Goal: Task Accomplishment & Management: Use online tool/utility

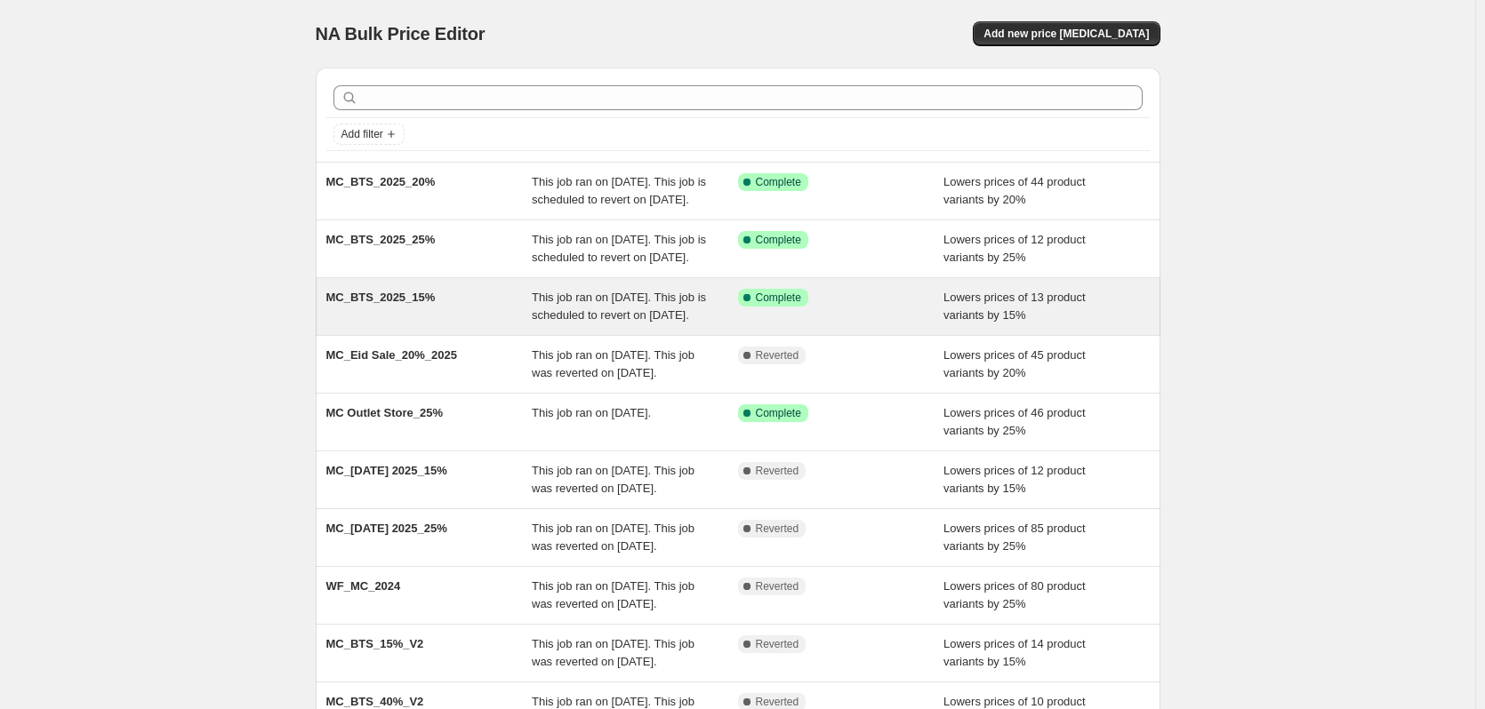
click at [470, 324] on div "MC_BTS_2025_15%" at bounding box center [429, 307] width 206 height 36
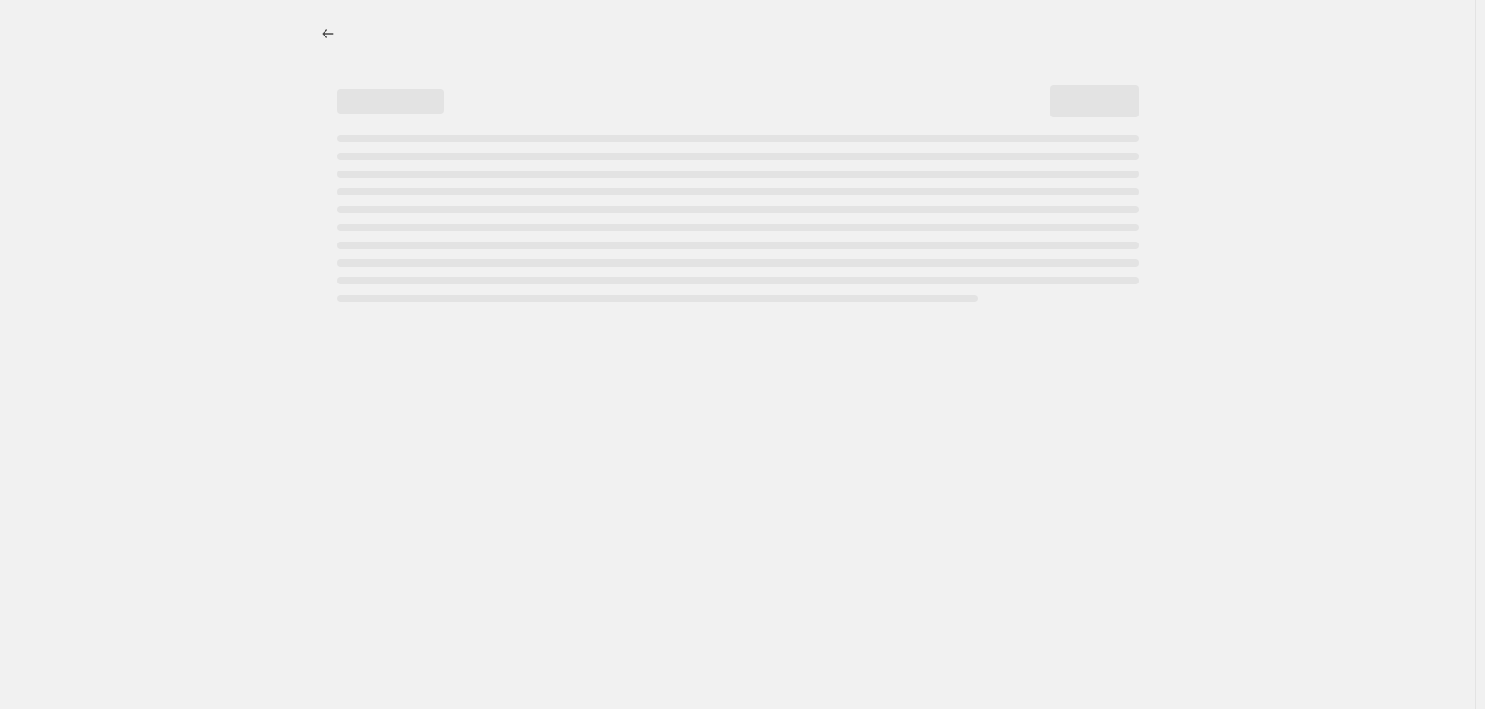
select select "percentage"
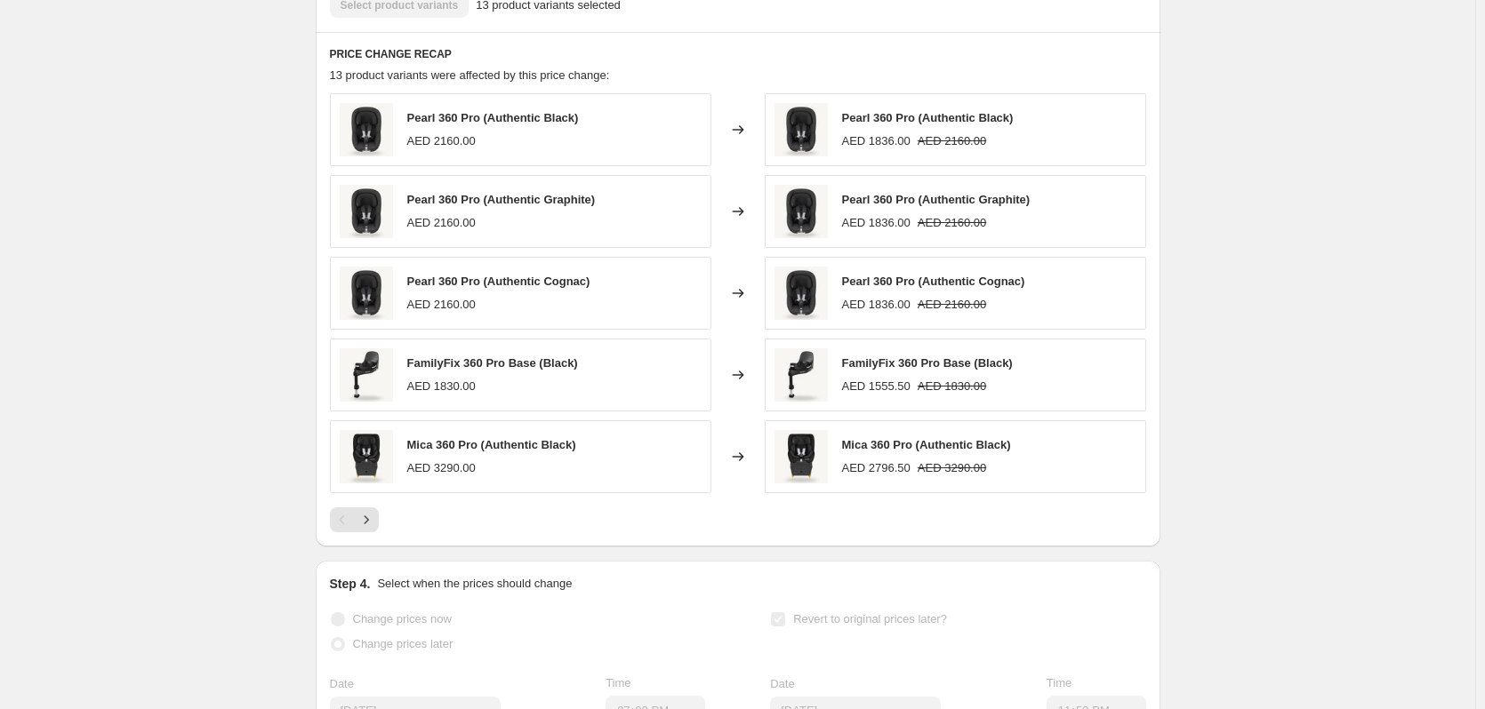
scroll to position [1069, 0]
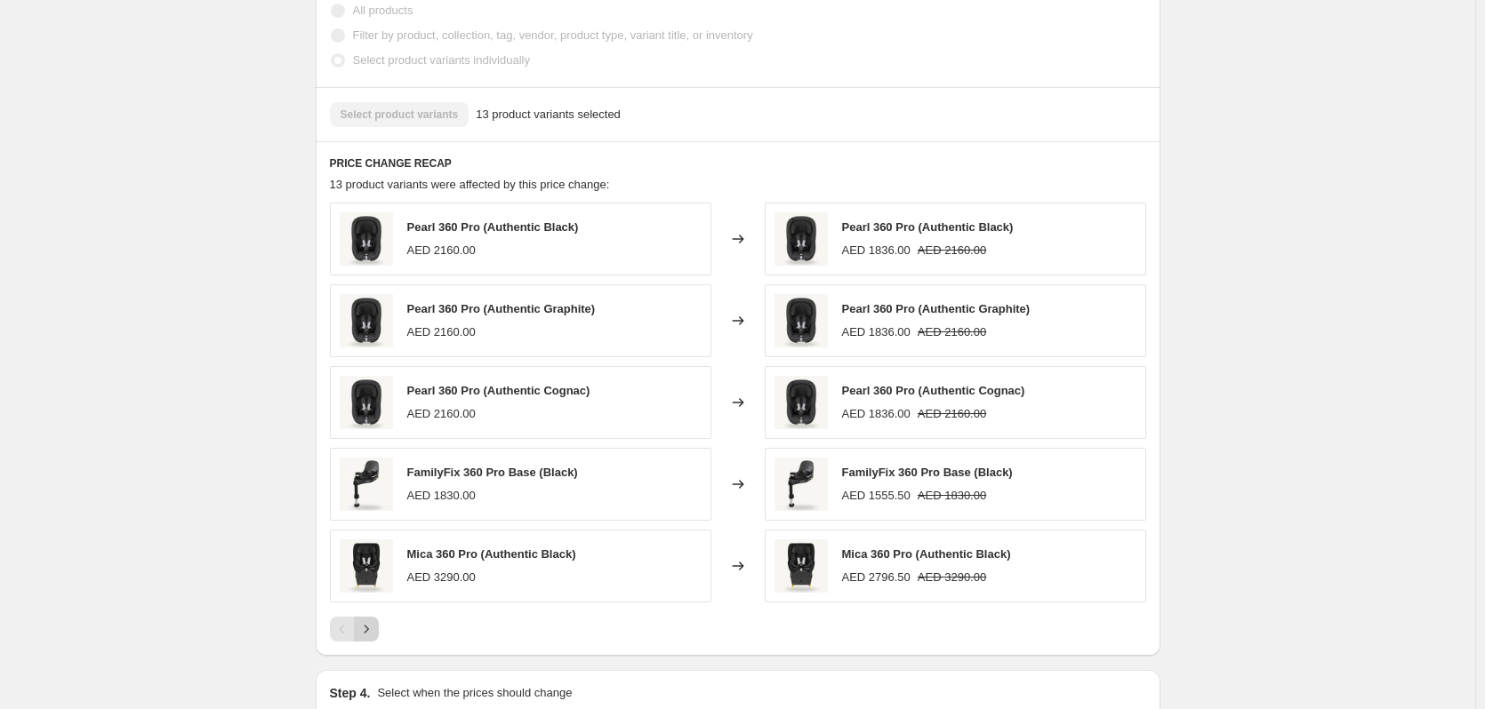
click at [375, 638] on icon "Next" at bounding box center [366, 630] width 18 height 18
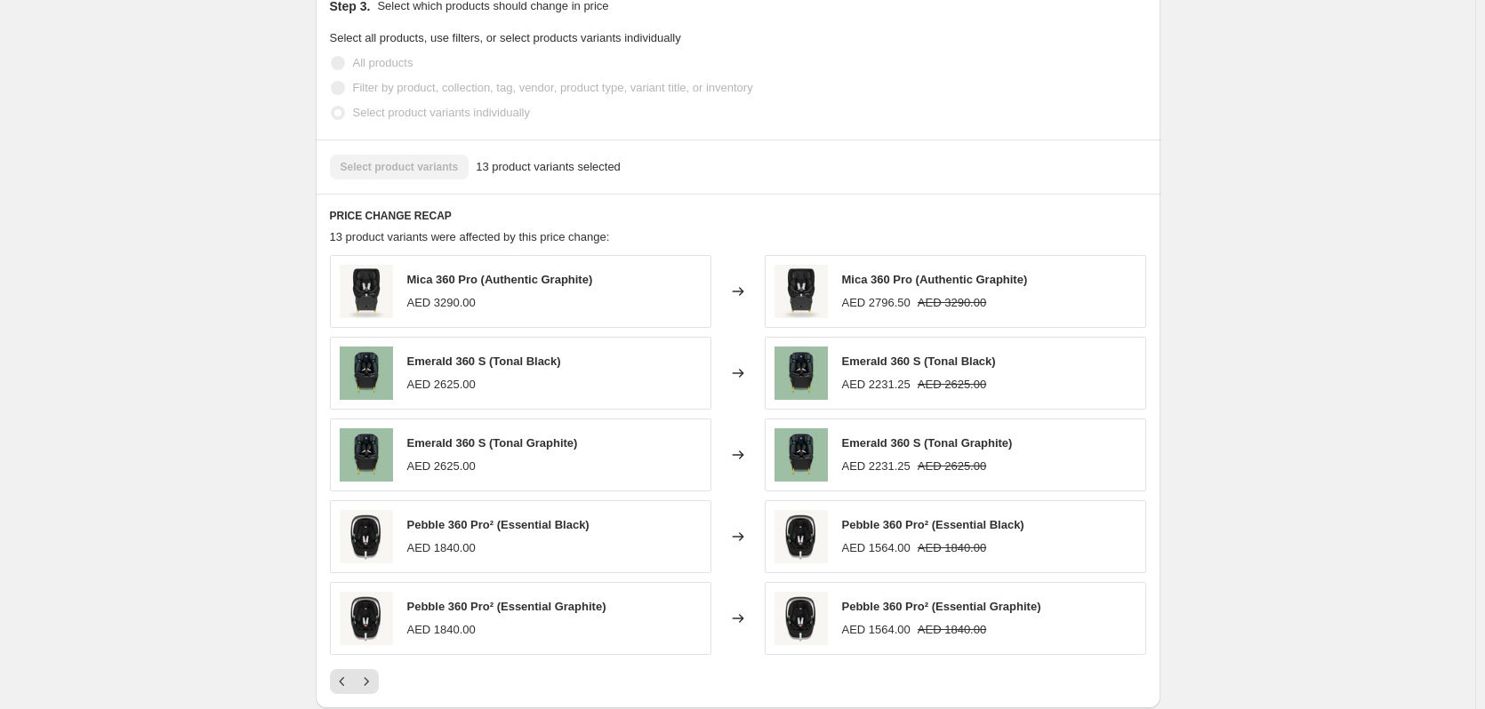
scroll to position [980, 0]
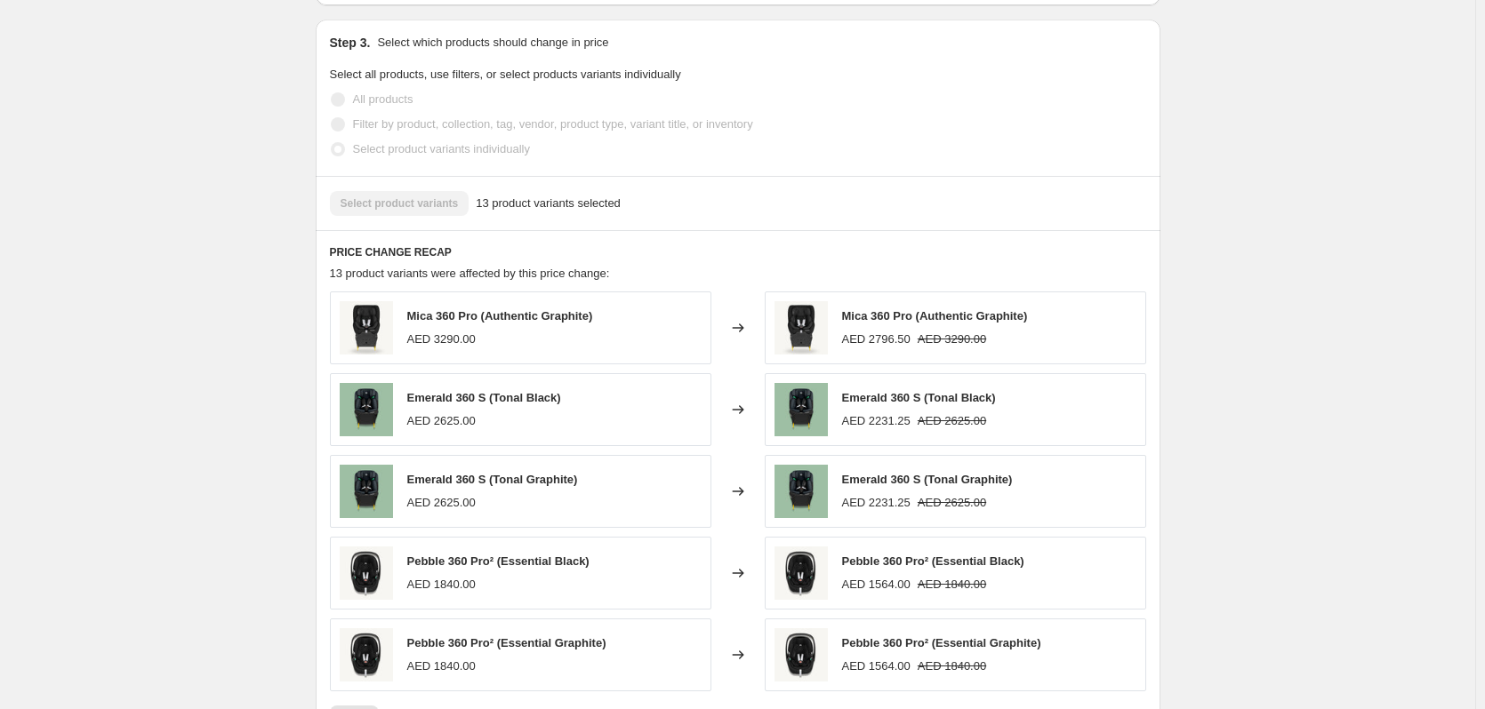
click at [559, 212] on span "13 product variants selected" at bounding box center [548, 204] width 145 height 18
click at [414, 216] on div "Select product variants 13 product variants selected" at bounding box center [738, 203] width 816 height 25
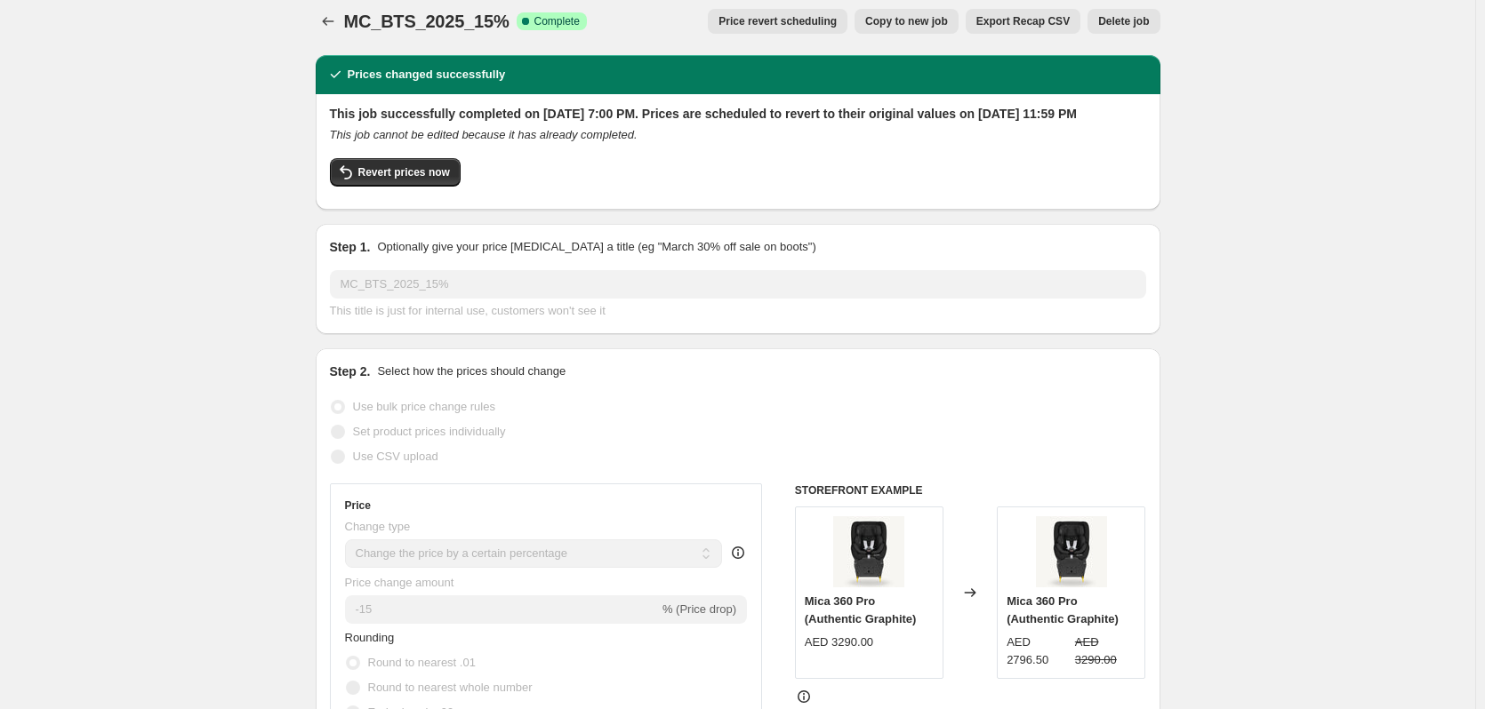
scroll to position [0, 0]
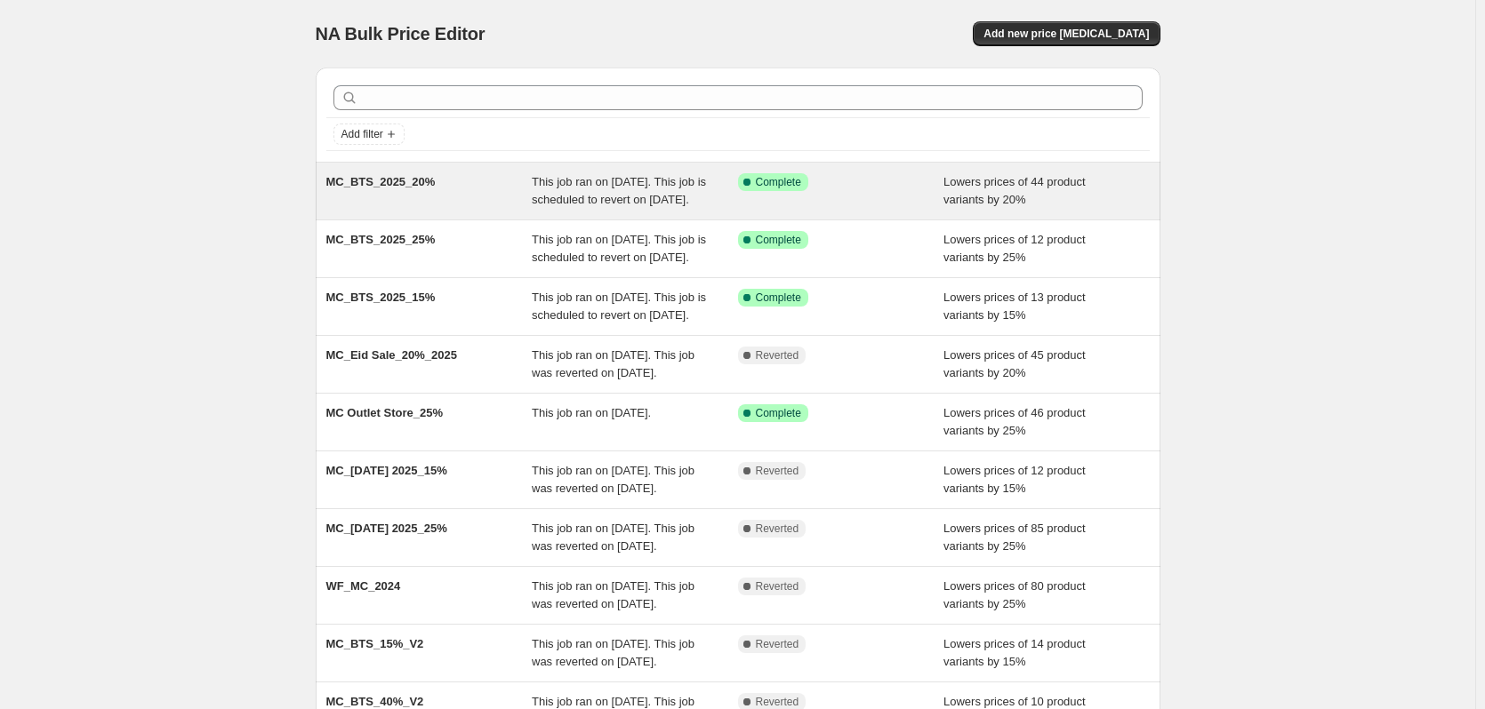
click at [1128, 177] on div "Lowers prices of 44 product variants by 20%" at bounding box center [1046, 191] width 206 height 36
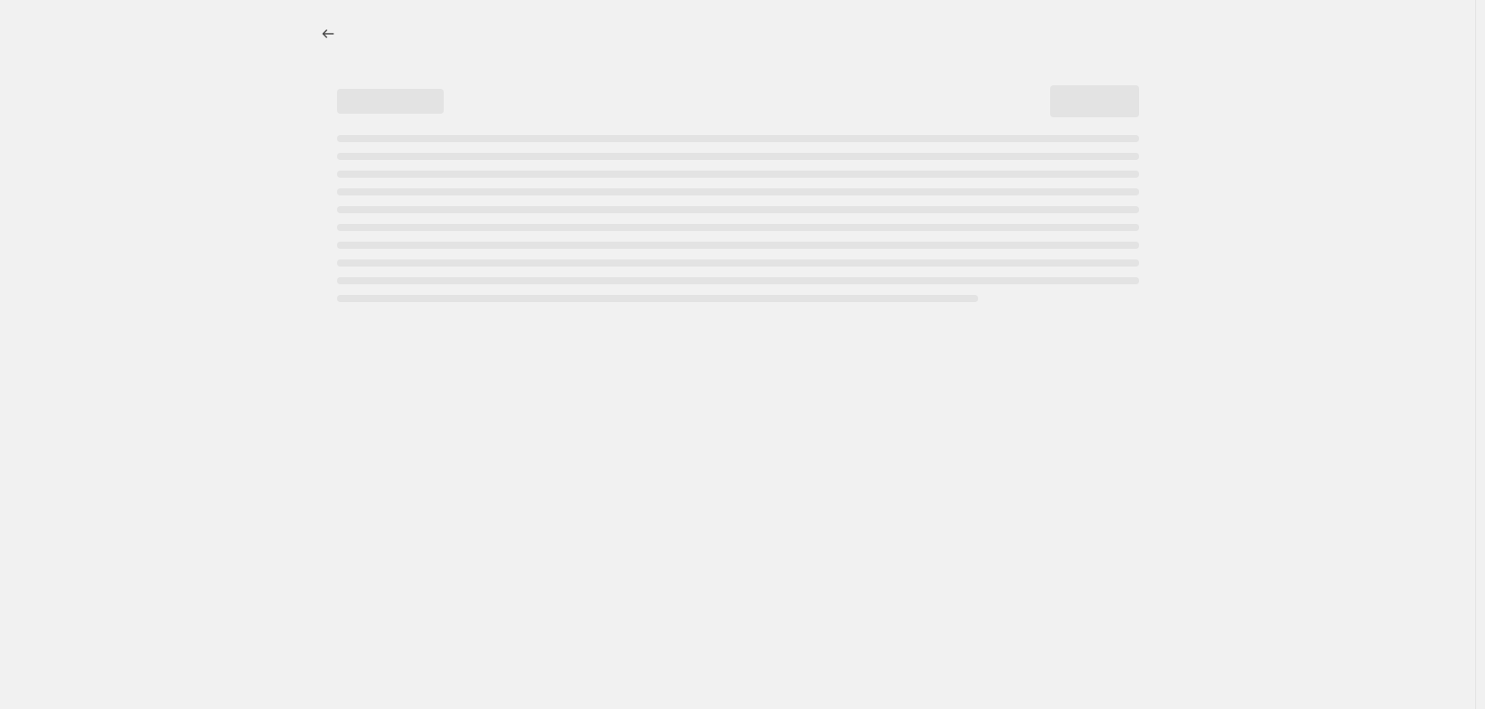
select select "percentage"
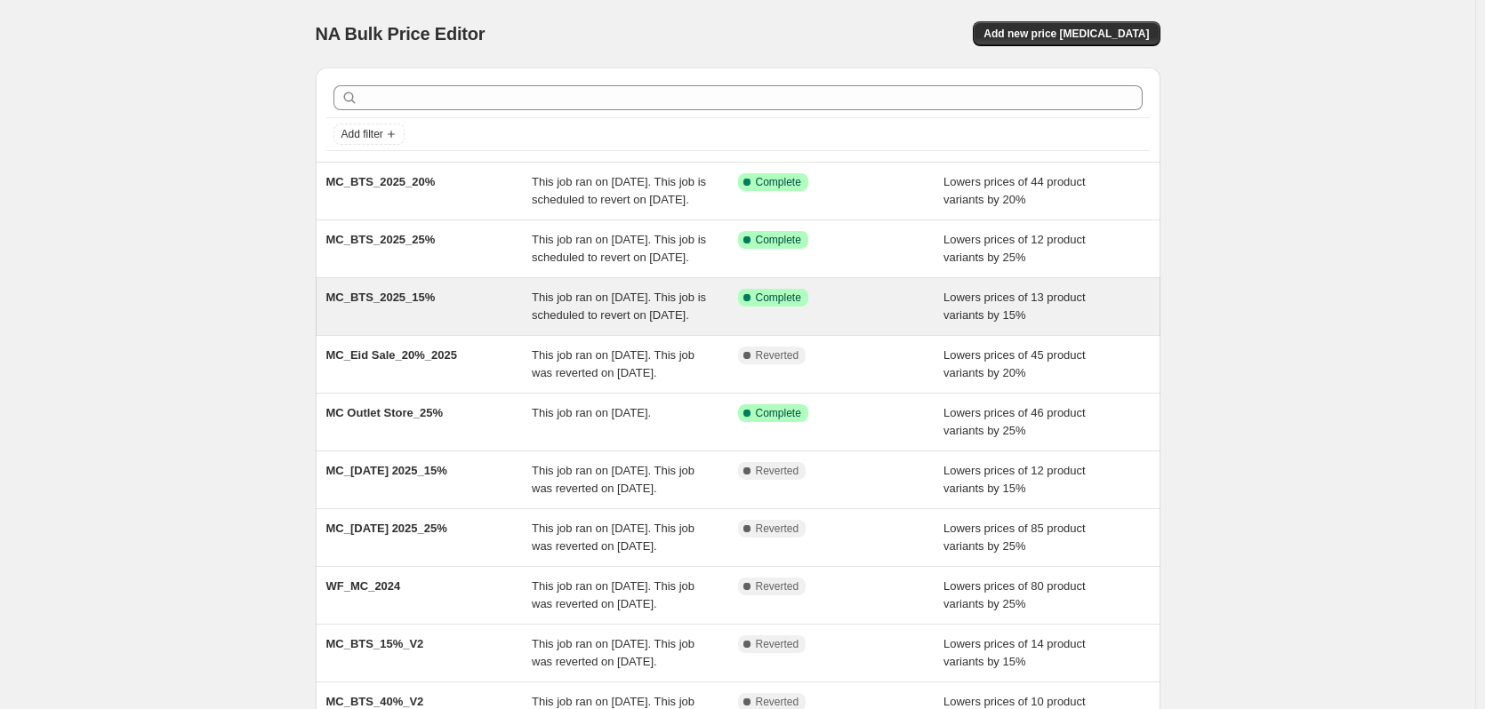
click at [591, 322] on span "This job ran on [DATE]. This job is scheduled to revert on [DATE]." at bounding box center [619, 306] width 174 height 31
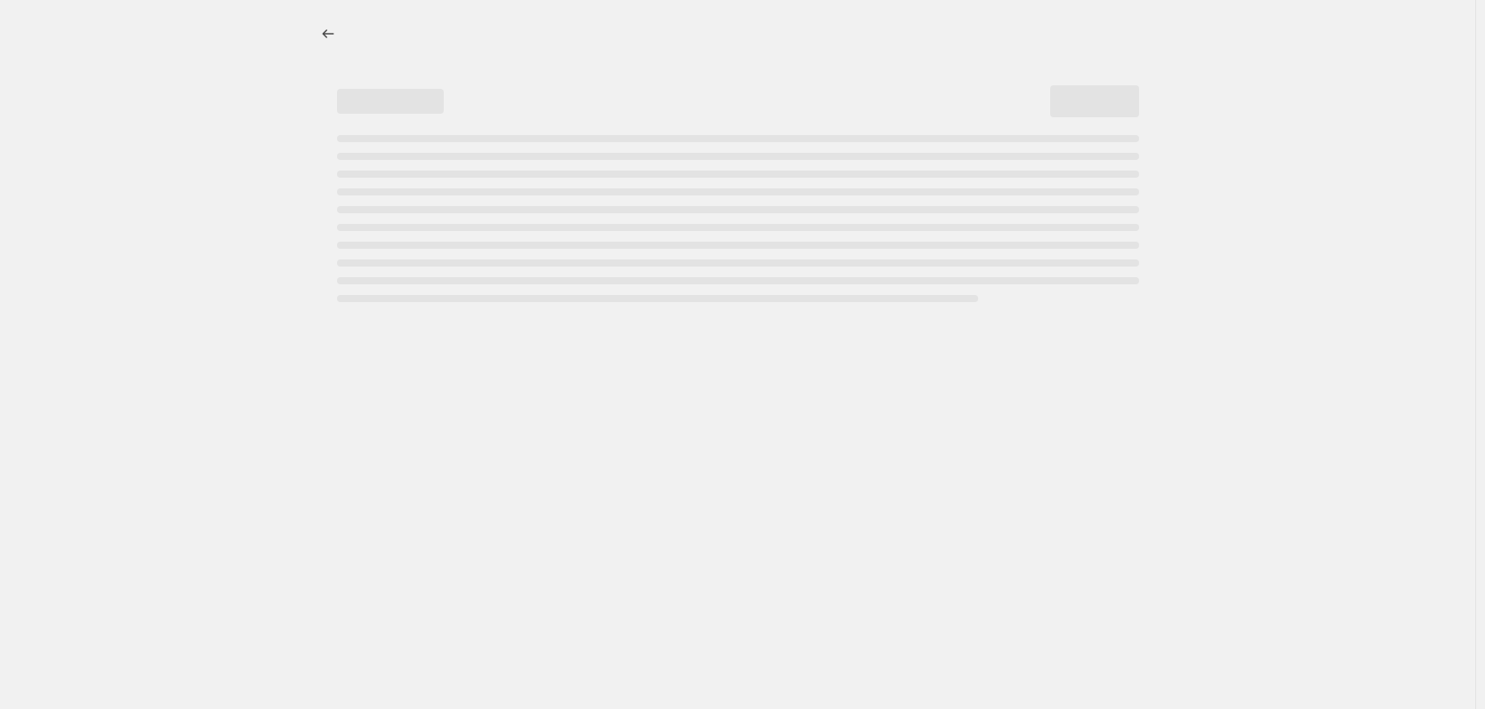
select select "percentage"
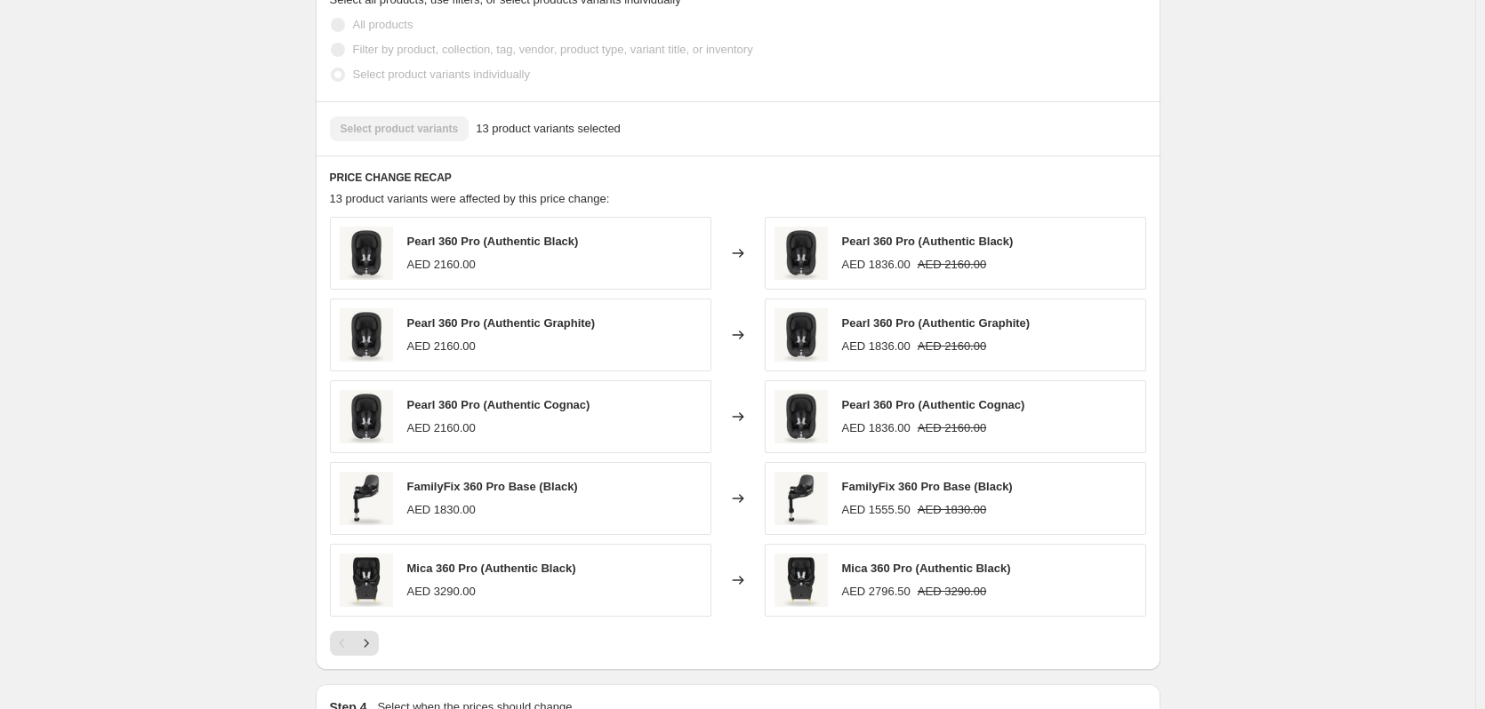
scroll to position [1156, 0]
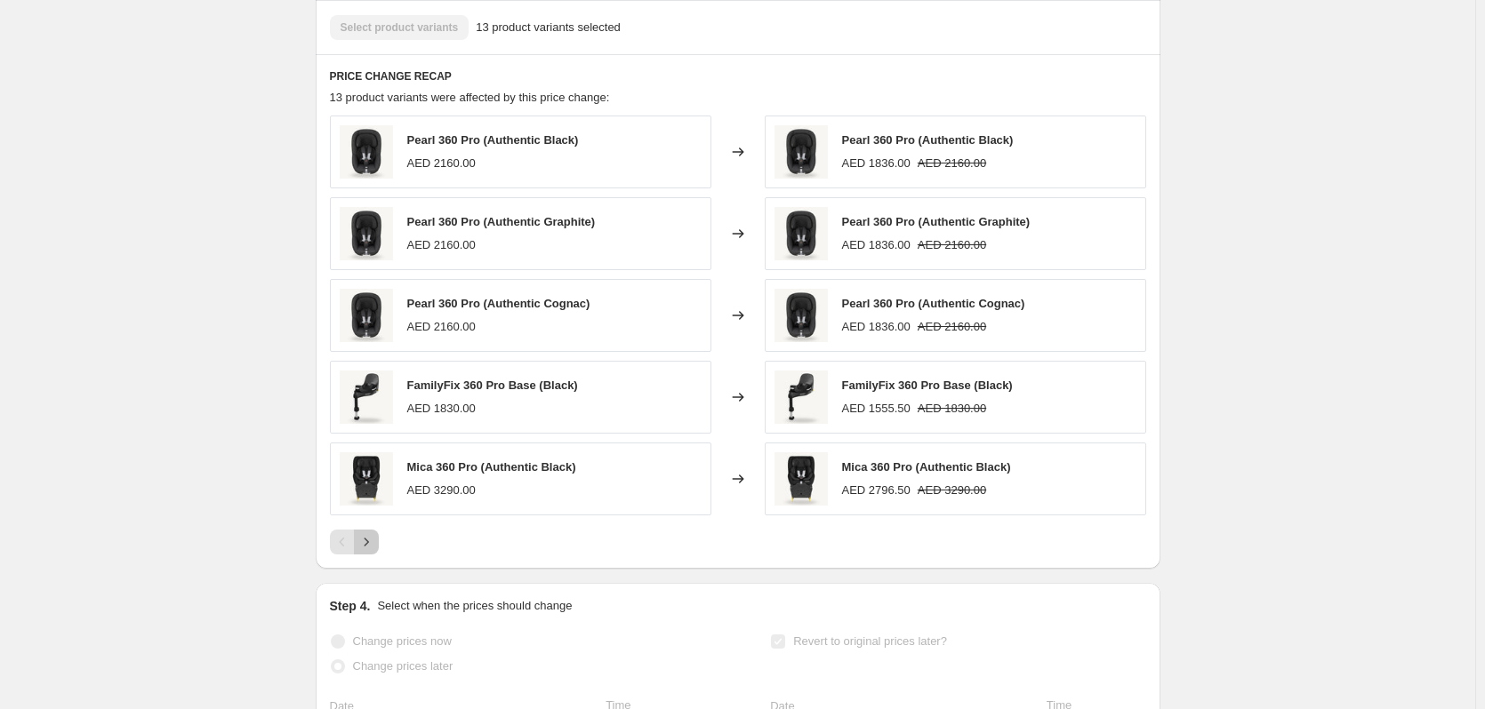
click at [372, 551] on icon "Next" at bounding box center [366, 542] width 18 height 18
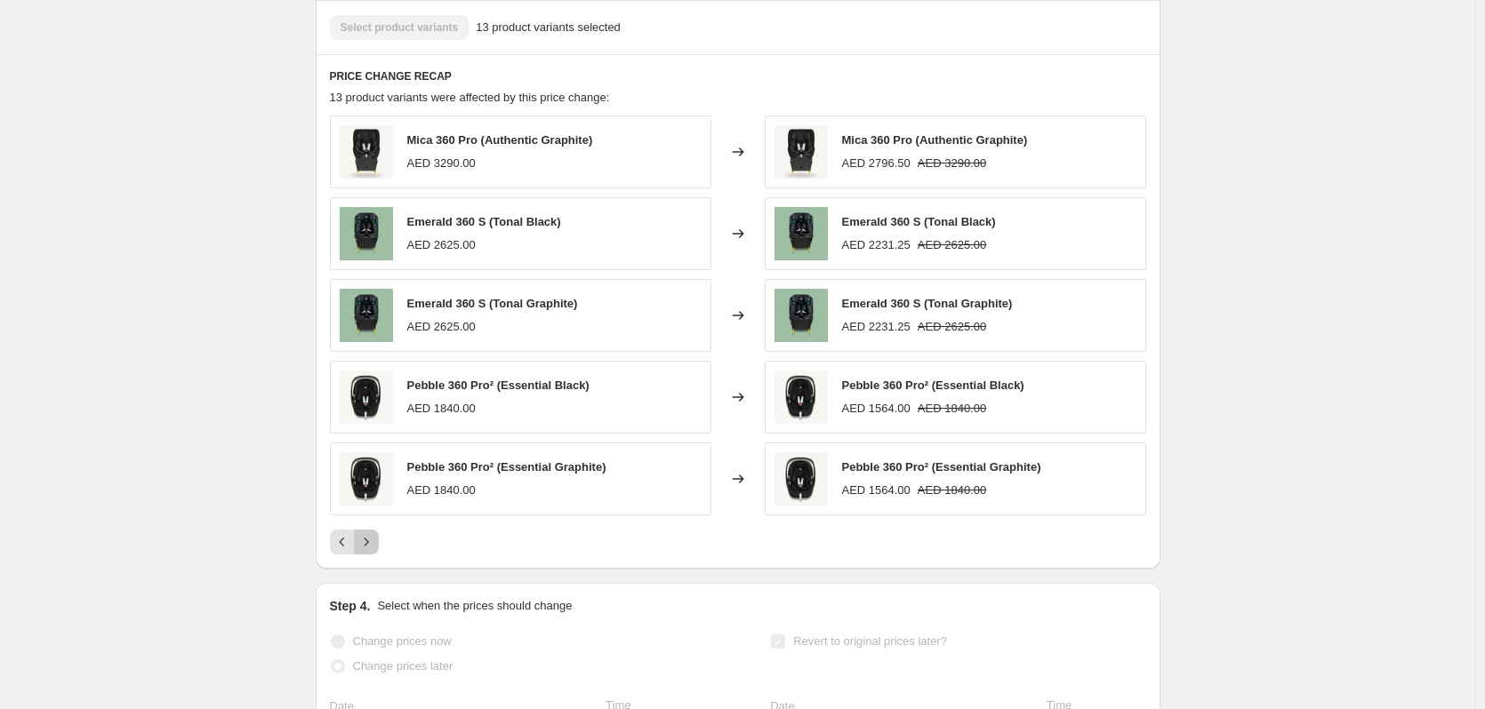
click at [372, 551] on icon "Next" at bounding box center [366, 542] width 18 height 18
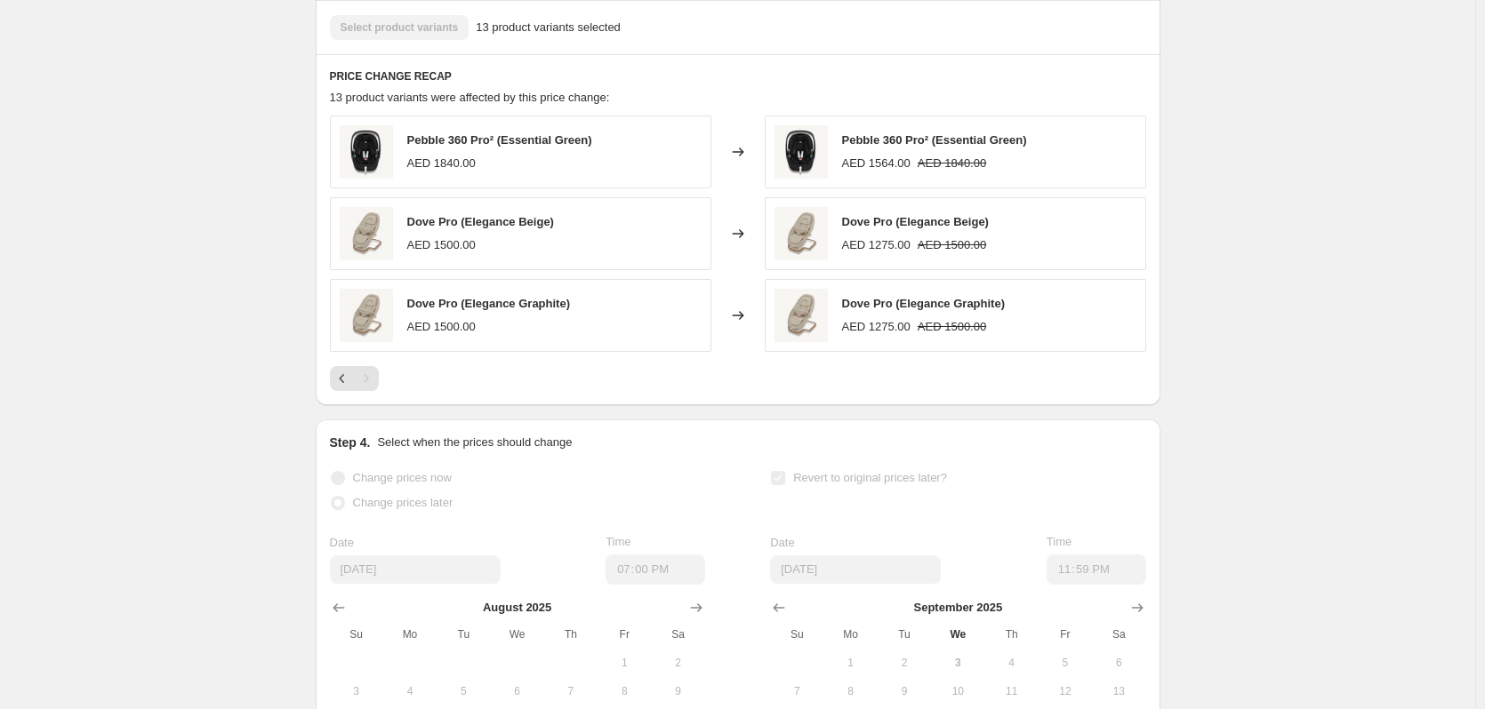
click at [472, 336] on div "AED 1500.00" at bounding box center [441, 327] width 68 height 18
click at [747, 324] on icon at bounding box center [738, 316] width 18 height 18
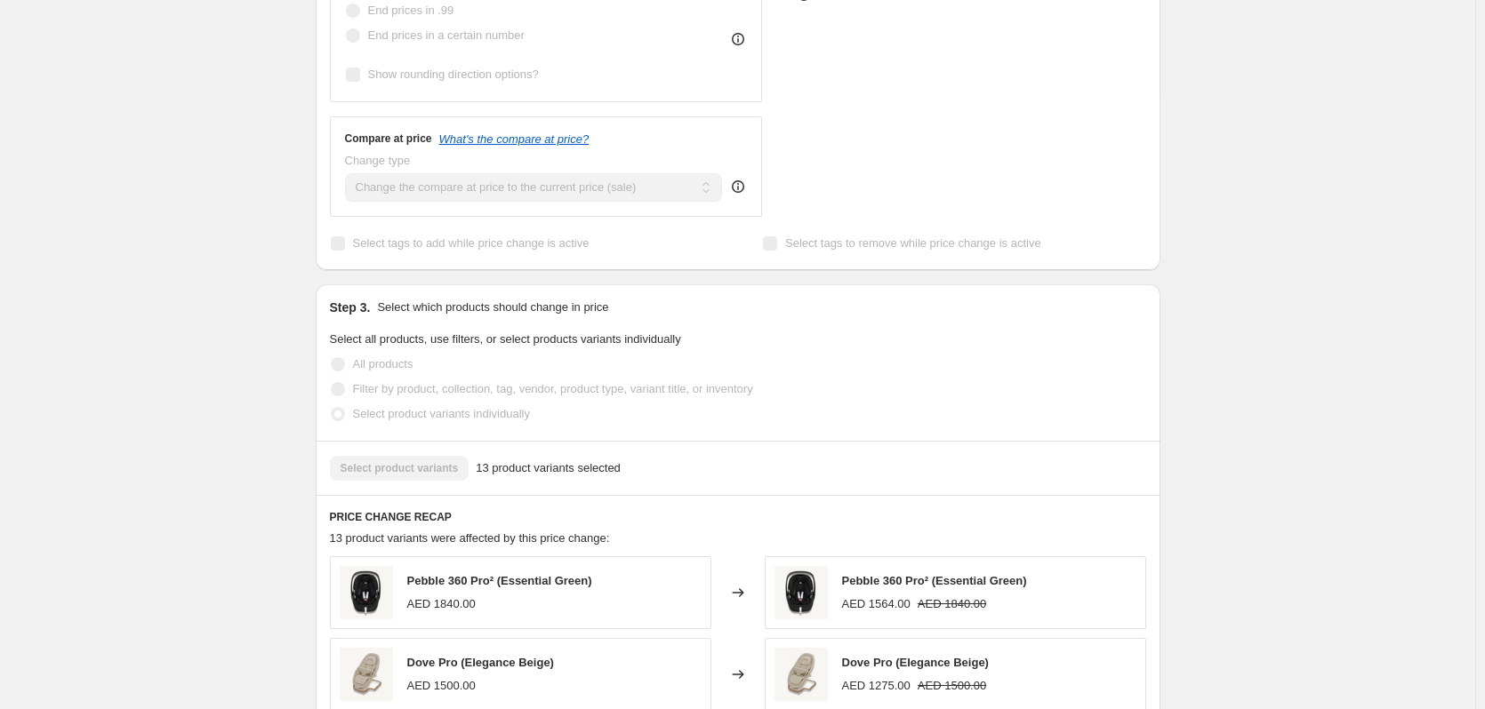
scroll to position [711, 0]
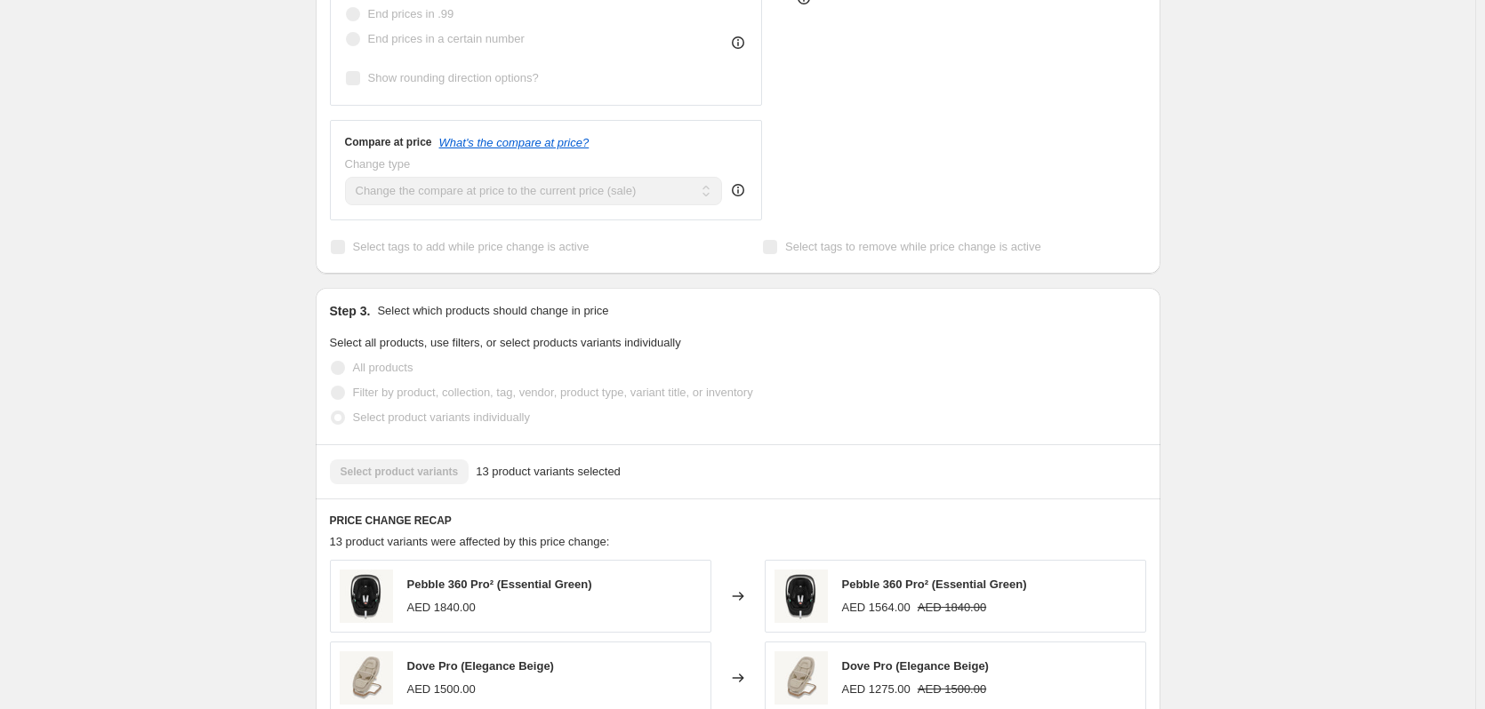
click at [415, 485] on div "Select product variants 13 product variants selected" at bounding box center [738, 472] width 816 height 25
click at [898, 485] on div "Select product variants 13 product variants selected" at bounding box center [738, 472] width 816 height 25
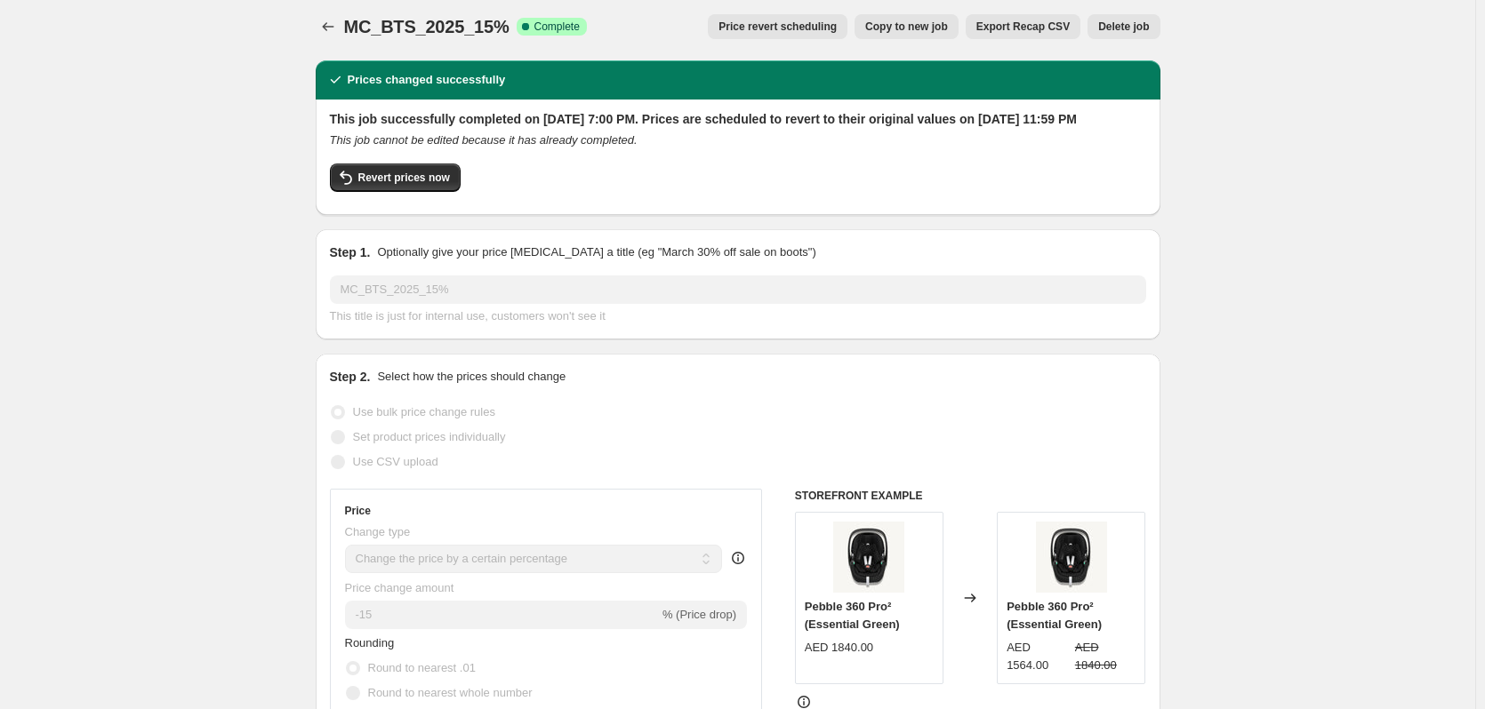
scroll to position [0, 0]
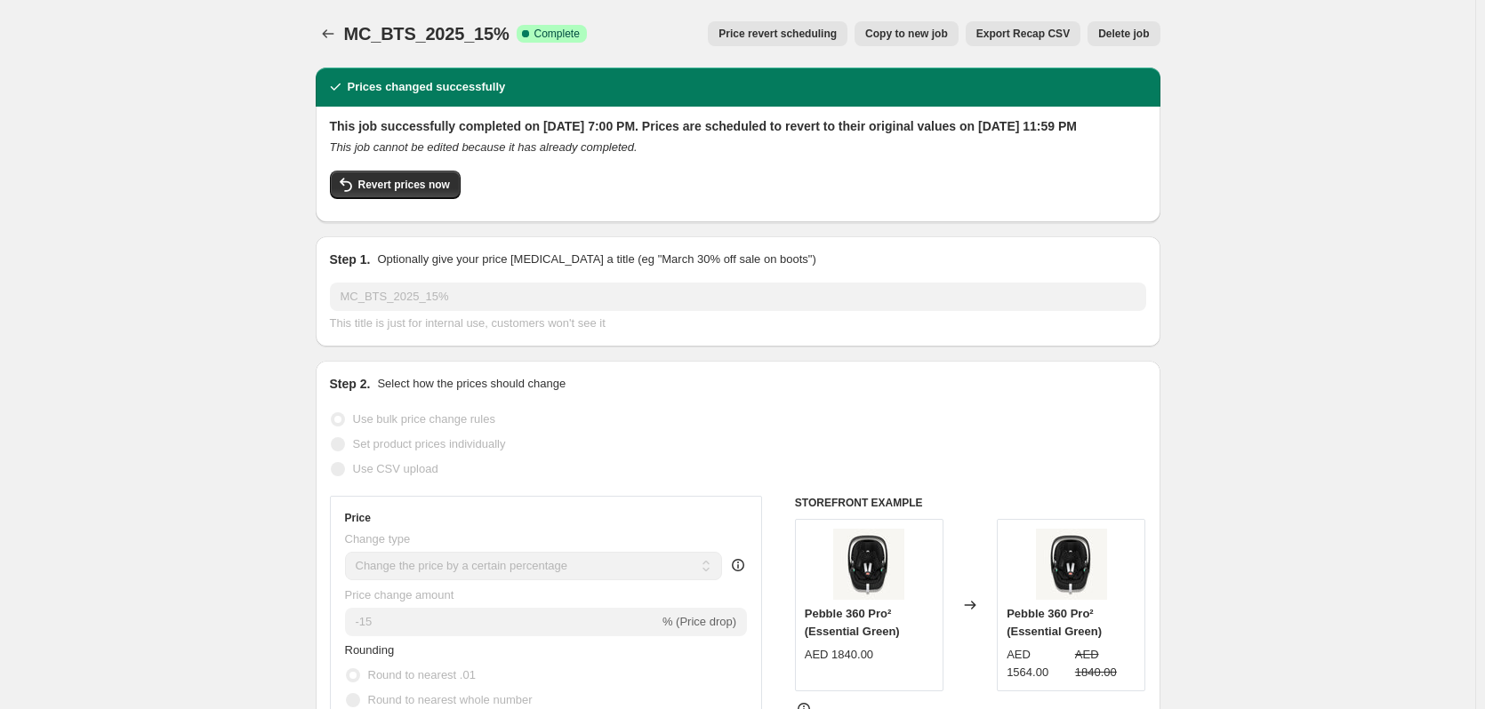
click at [739, 569] on icon at bounding box center [738, 567] width 2 height 4
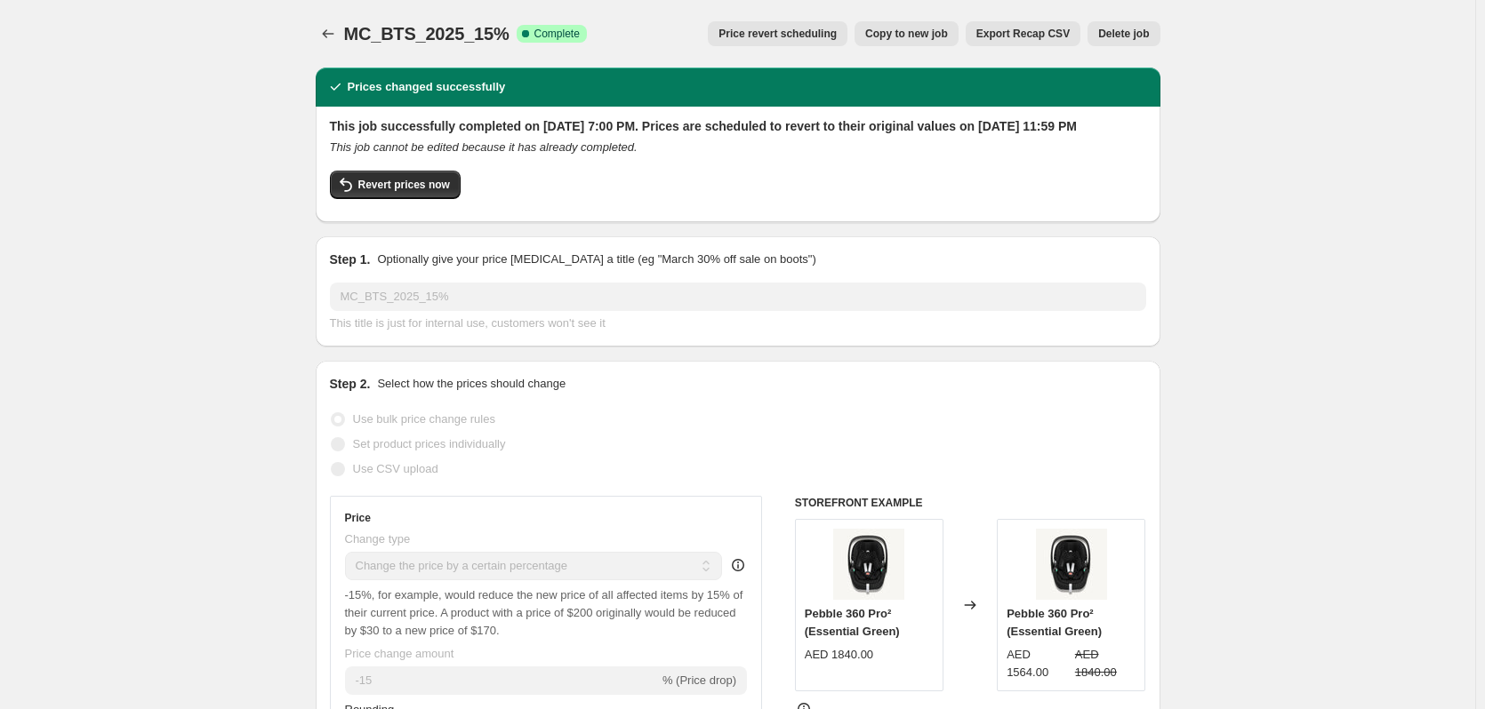
click at [743, 574] on icon at bounding box center [738, 566] width 18 height 18
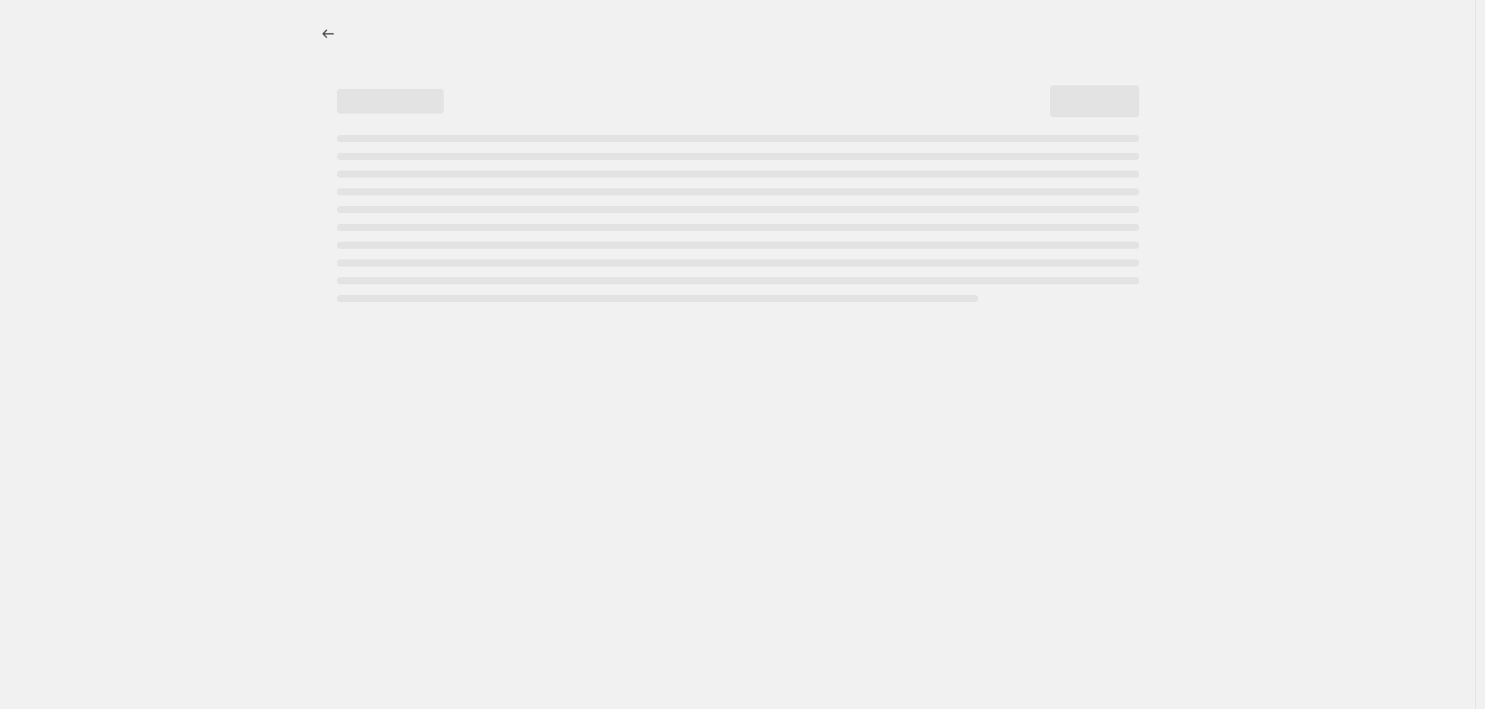
select select "percentage"
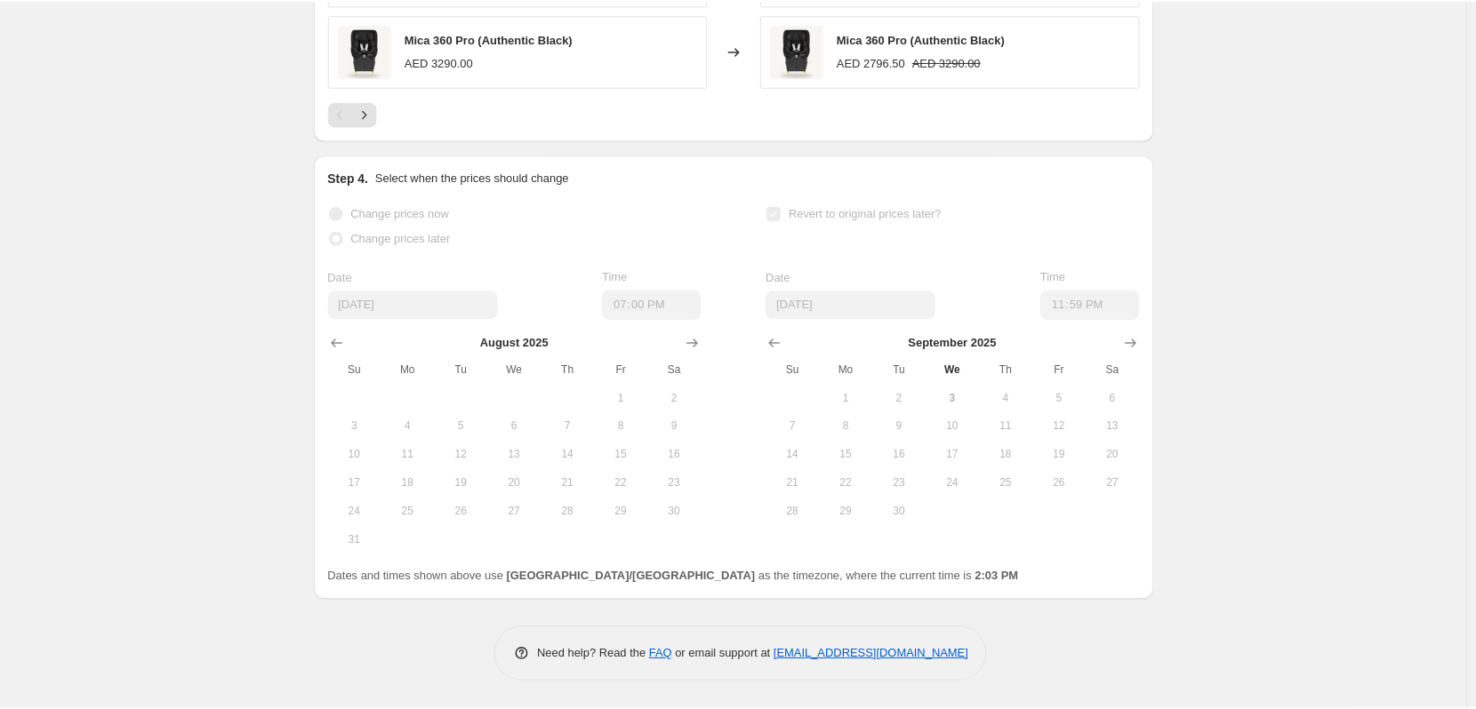
scroll to position [1602, 0]
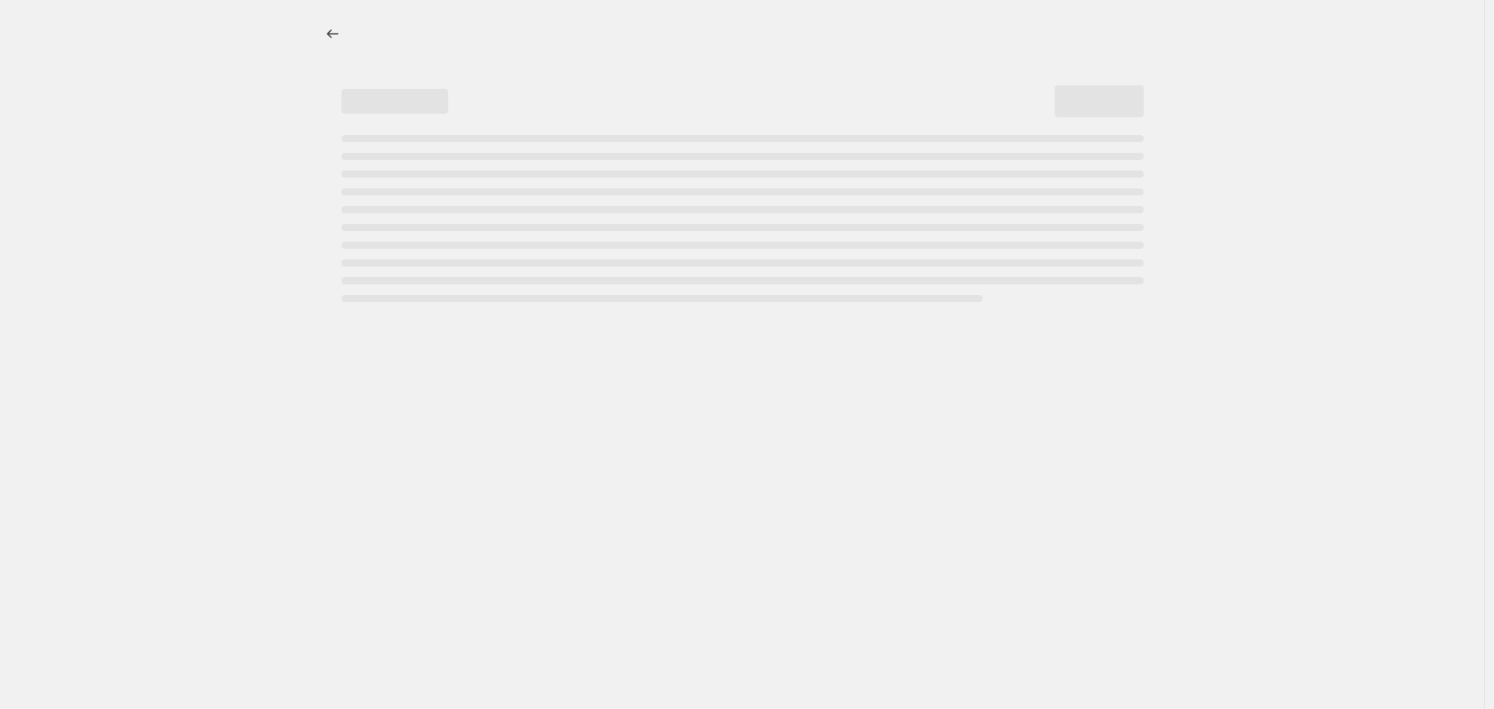
select select "percentage"
